Goal: Information Seeking & Learning: Learn about a topic

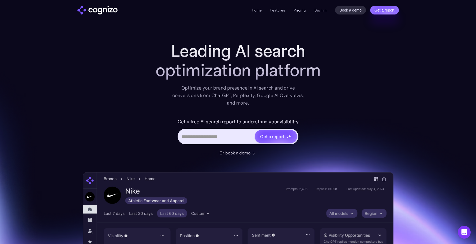
click at [303, 11] on link "Pricing" at bounding box center [300, 10] width 12 height 5
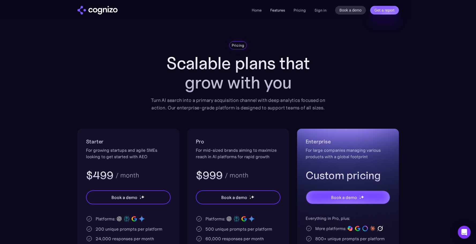
click at [274, 10] on link "Features" at bounding box center [277, 10] width 15 height 5
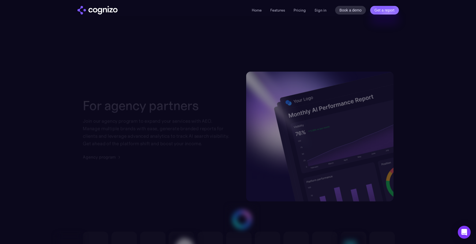
scroll to position [1384, 0]
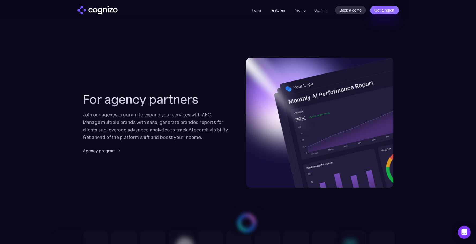
click at [279, 11] on link "Features" at bounding box center [277, 10] width 15 height 5
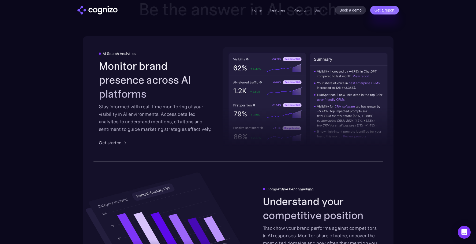
scroll to position [955, 0]
